Goal: Information Seeking & Learning: Check status

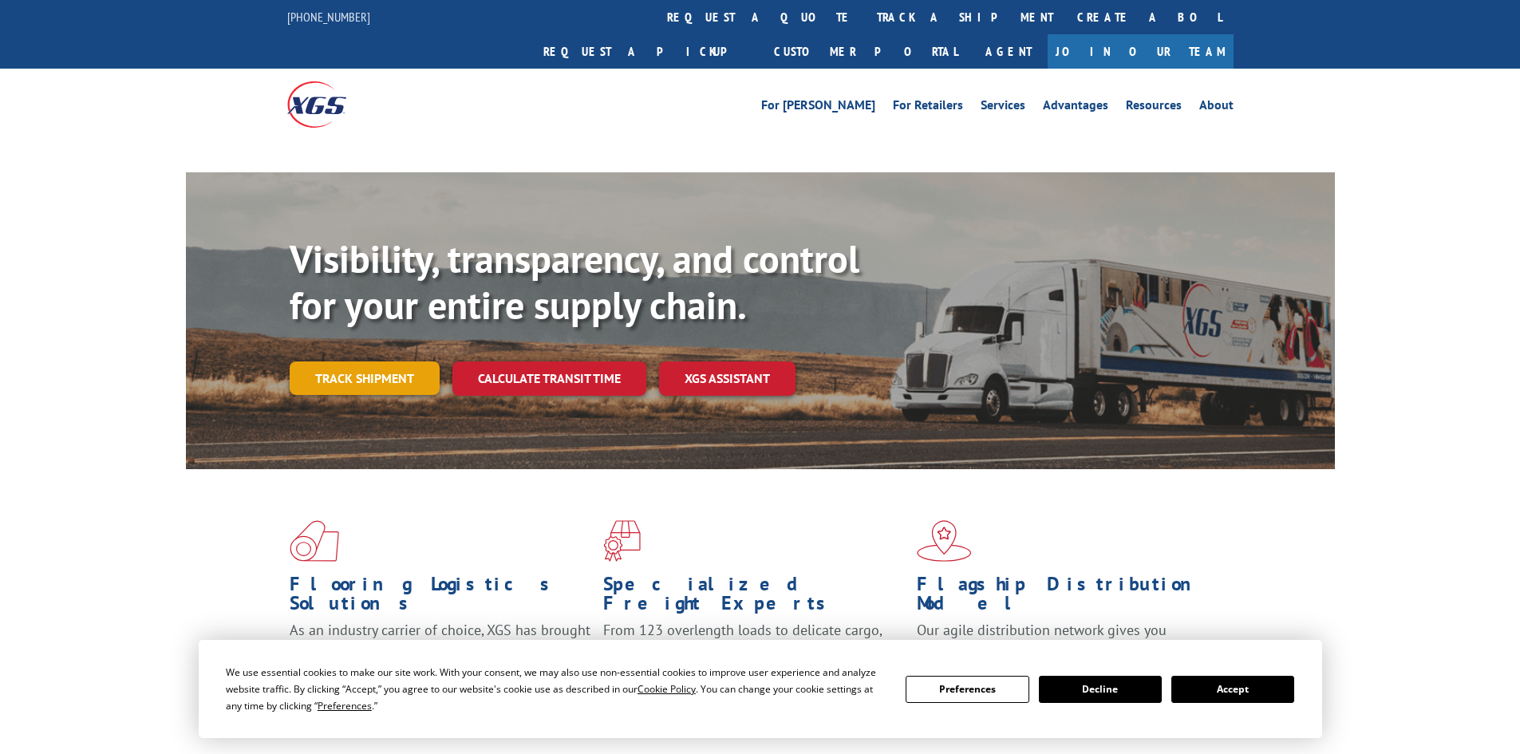
click at [352, 361] on link "Track shipment" at bounding box center [365, 378] width 150 height 34
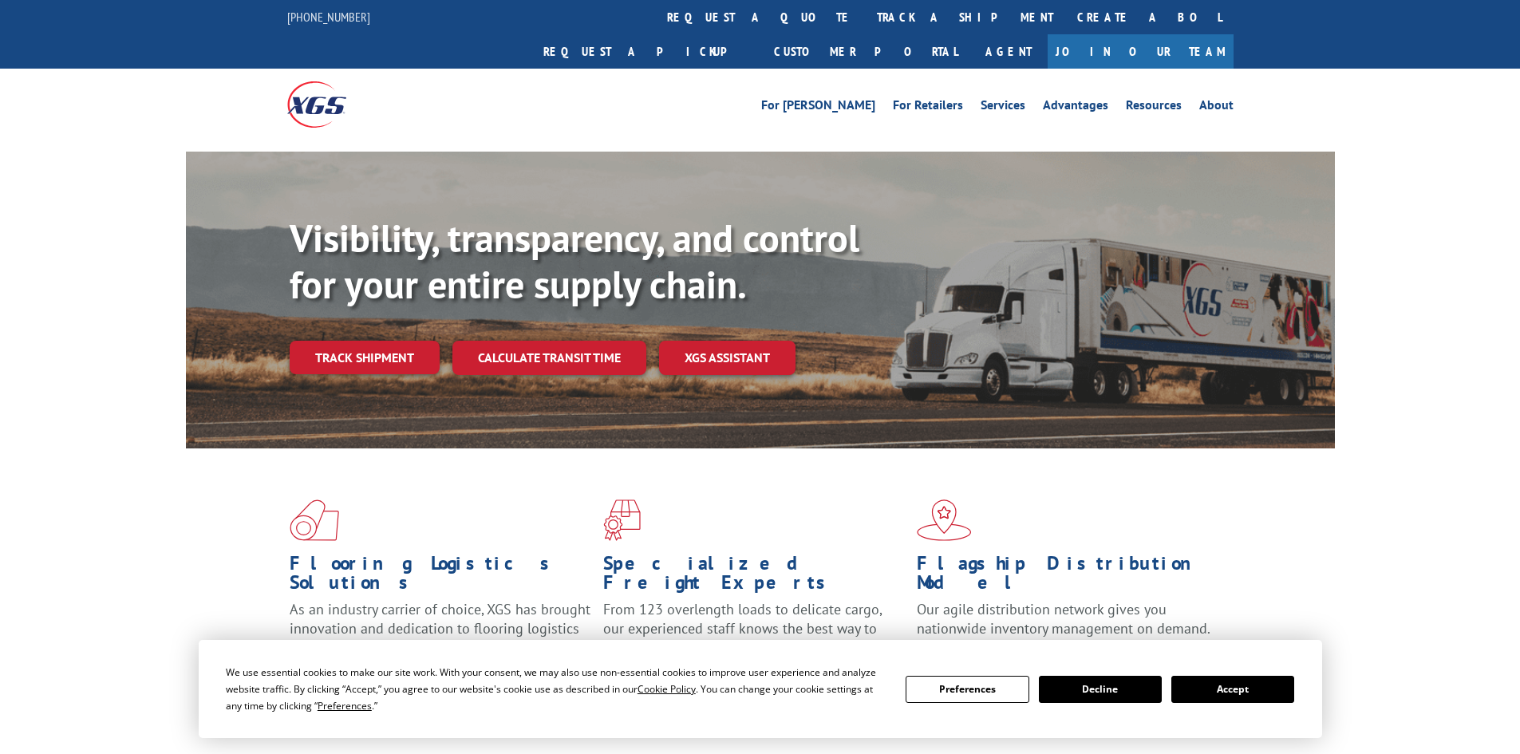
click at [391, 346] on div "Visibility, transparency, and control for your entire supply chain. Track shipm…" at bounding box center [812, 326] width 1045 height 223
click at [393, 341] on link "Track shipment" at bounding box center [365, 358] width 150 height 34
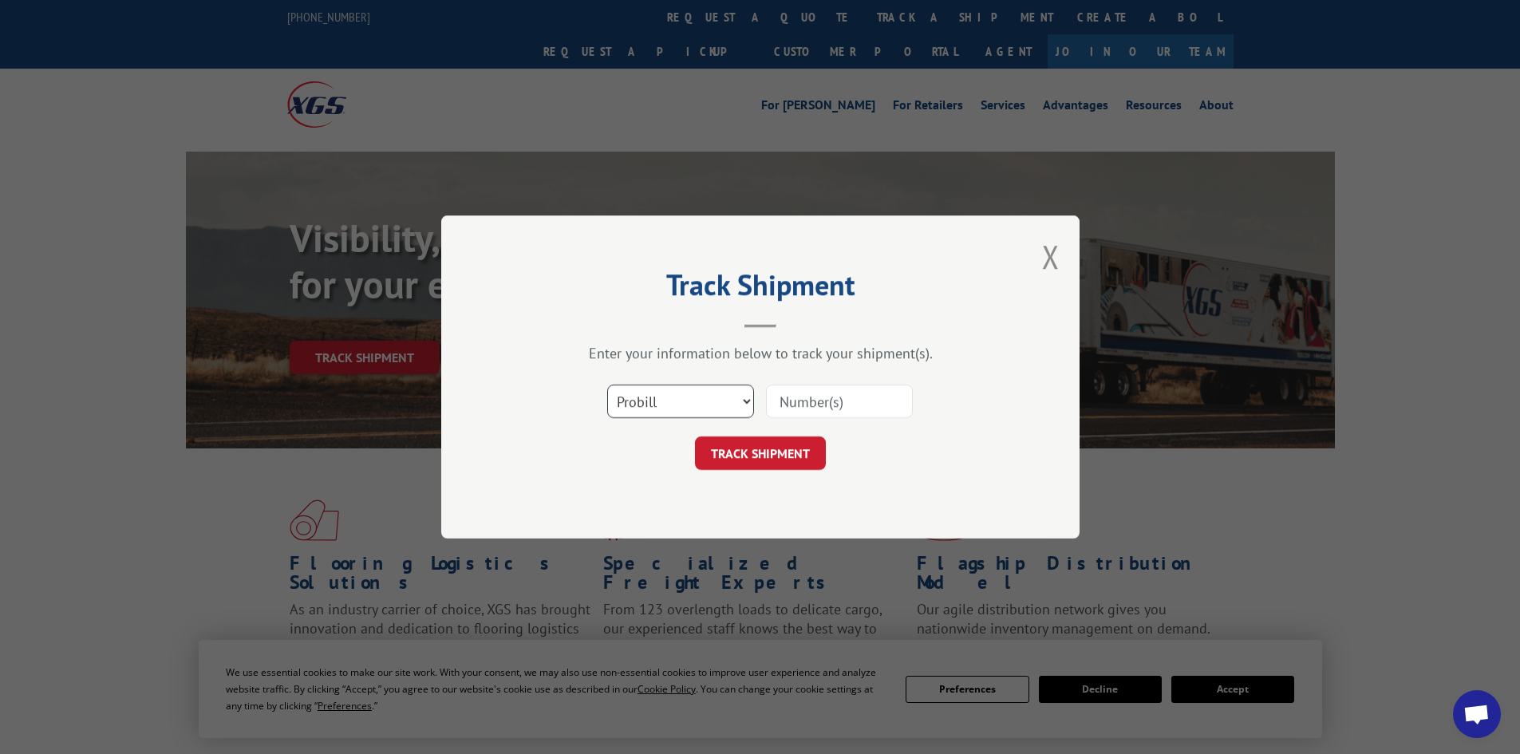
click at [645, 409] on select "Select category... Probill BOL PO" at bounding box center [680, 402] width 147 height 34
select select "bol"
click at [607, 385] on select "Select category... Probill BOL PO" at bounding box center [680, 402] width 147 height 34
click at [857, 397] on input at bounding box center [839, 402] width 147 height 34
paste input "5168195"
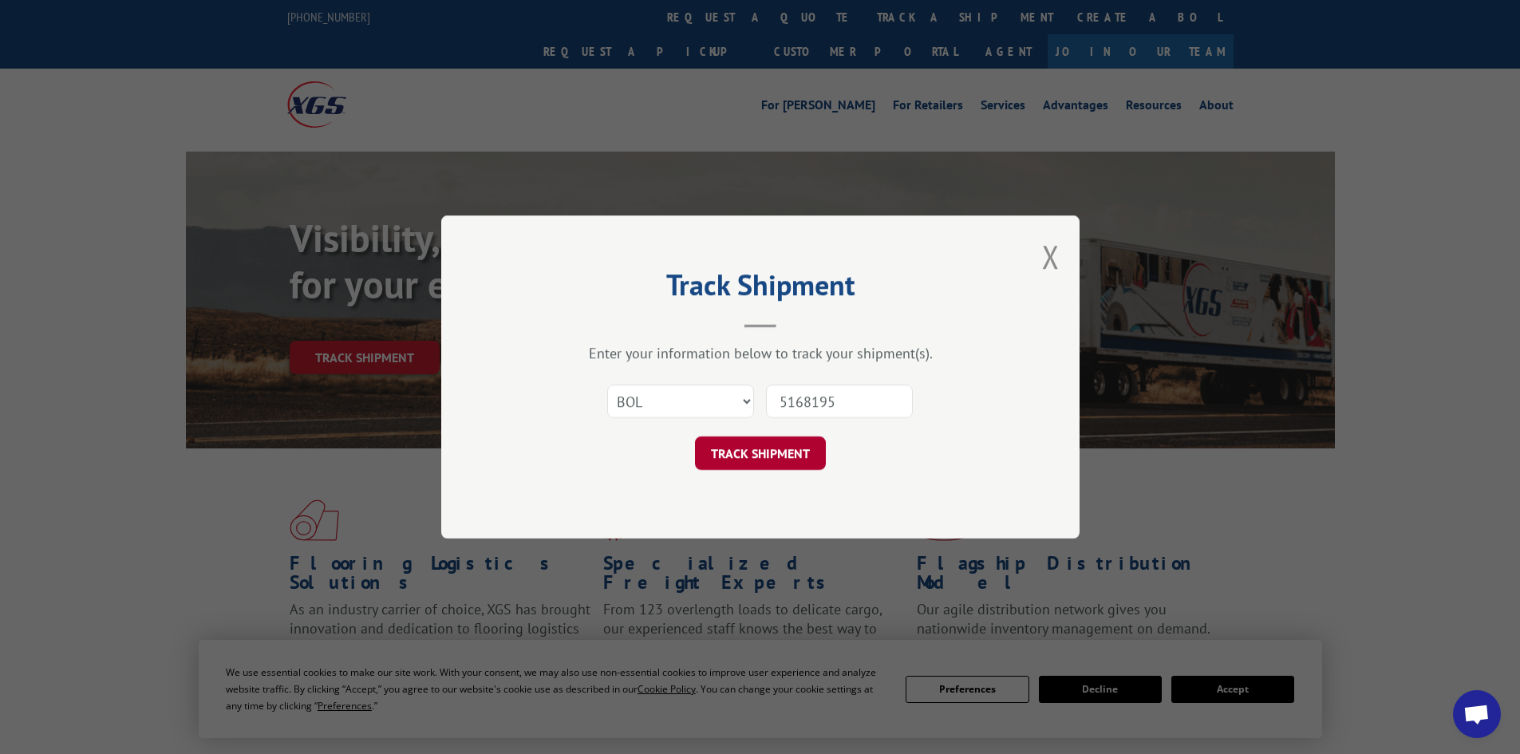
type input "5168195"
click at [781, 448] on button "TRACK SHIPMENT" at bounding box center [760, 453] width 131 height 34
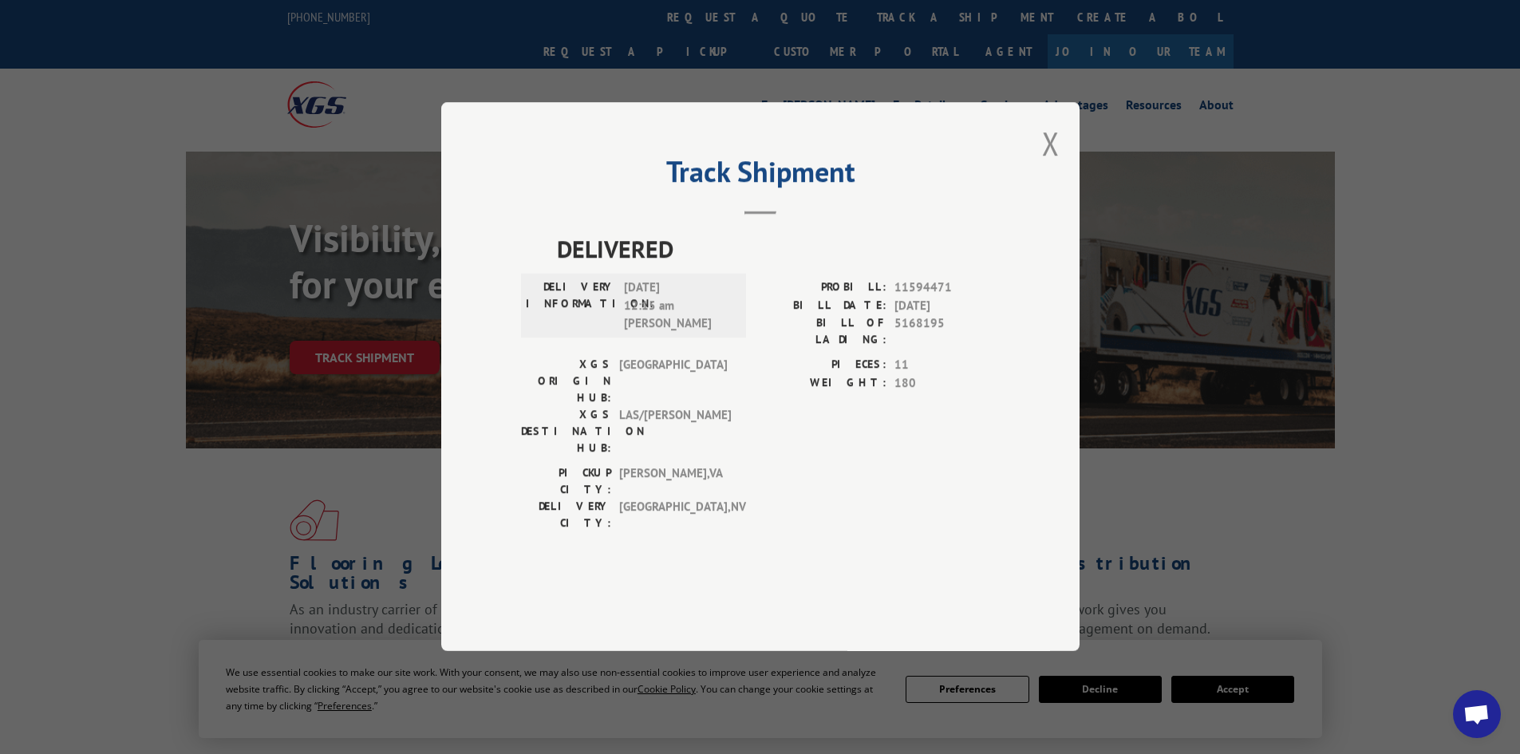
click at [769, 465] on div "PICKUP CITY: [GEOGRAPHIC_DATA] , [GEOGRAPHIC_DATA] DELIVERY CITY: [GEOGRAPHIC_D…" at bounding box center [760, 502] width 479 height 75
